Goal: Task Accomplishment & Management: Manage account settings

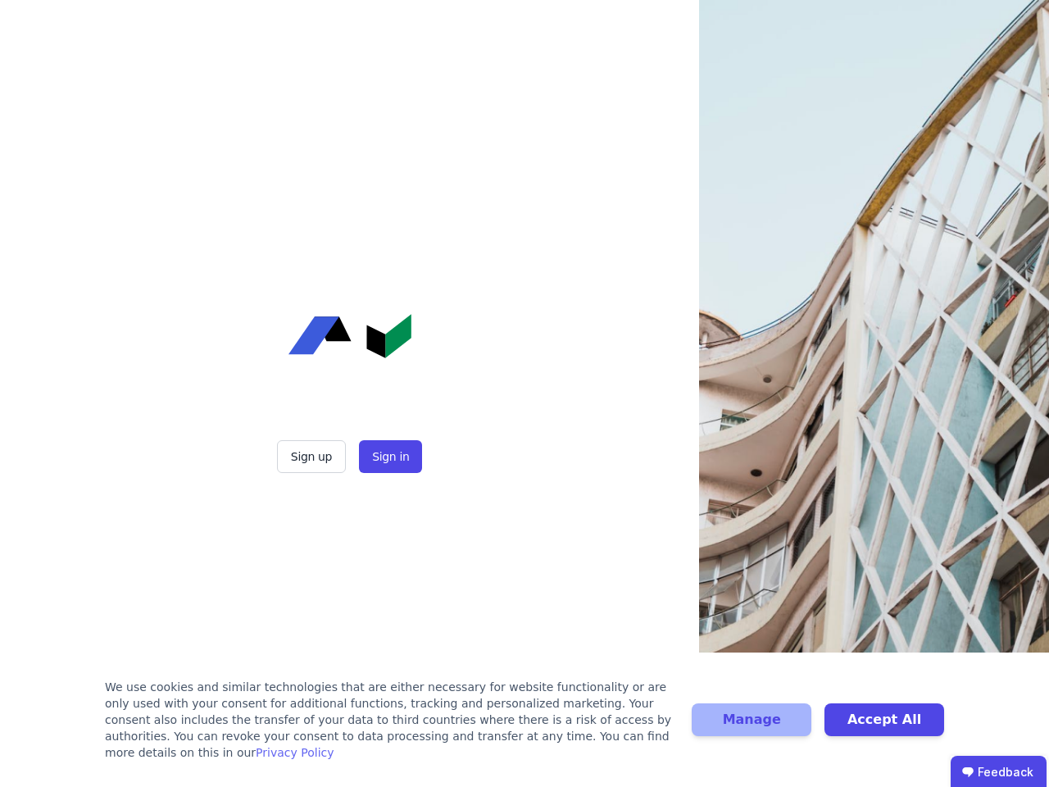
click at [525, 393] on div "Sign up Sign in" at bounding box center [350, 393] width 410 height 787
click at [313, 457] on button "Sign up" at bounding box center [311, 456] width 69 height 33
click at [389, 457] on button "Sign in" at bounding box center [390, 456] width 63 height 33
click at [525, 728] on div "We use cookies and similar technologies that are either necessary for website f…" at bounding box center [388, 720] width 567 height 82
click at [752, 728] on button "Manage" at bounding box center [752, 719] width 120 height 33
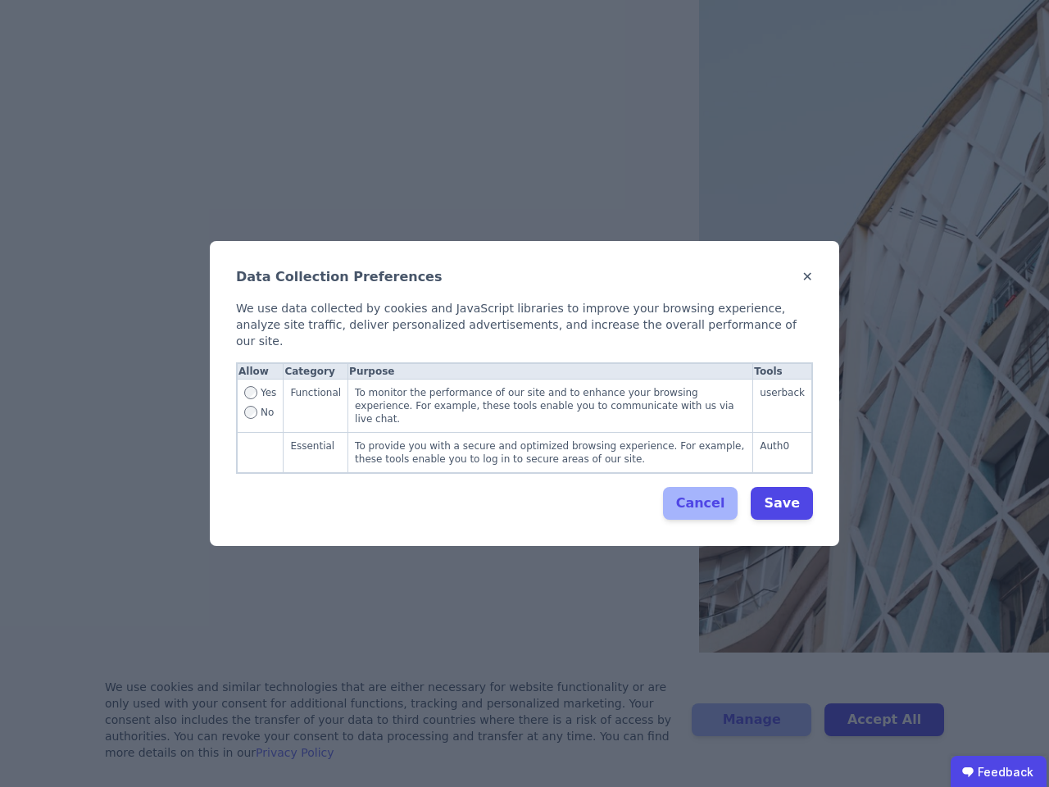
click at [884, 728] on div "Data Collection Preferences ✕ We use data collected by cookies and JavaScript l…" at bounding box center [524, 393] width 1049 height 787
click at [998, 771] on ubdiv "Feedback" at bounding box center [999, 772] width 96 height 33
